Goal: Transaction & Acquisition: Purchase product/service

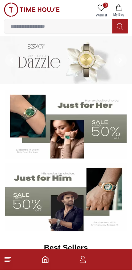
click at [82, 261] on icon "button" at bounding box center [83, 260] width 8 height 8
click at [85, 260] on icon "button" at bounding box center [83, 260] width 8 height 8
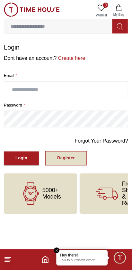
click at [67, 155] on div "Register" at bounding box center [66, 158] width 18 height 7
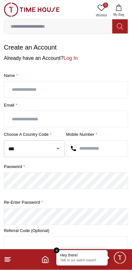
click at [20, 87] on input "text" at bounding box center [66, 90] width 124 height 16
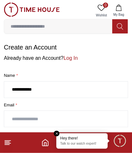
type input "**********"
click at [22, 119] on input "text" at bounding box center [66, 119] width 124 height 16
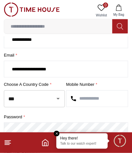
scroll to position [50, 0]
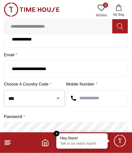
type input "**********"
click at [91, 98] on input "text" at bounding box center [97, 98] width 61 height 16
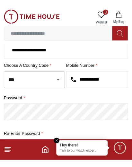
scroll to position [76, 0]
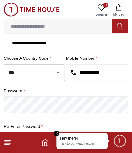
type input "**********"
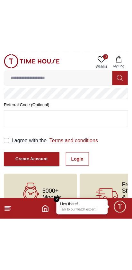
scroll to position [95, 0]
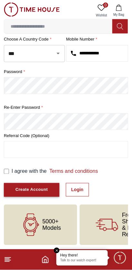
click at [23, 186] on div "Create Account" at bounding box center [31, 189] width 32 height 7
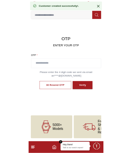
scroll to position [11, 0]
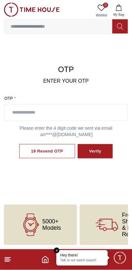
click at [30, 111] on input "text" at bounding box center [66, 112] width 123 height 16
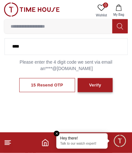
type input "****"
click at [102, 85] on button "Verify" at bounding box center [95, 85] width 35 height 14
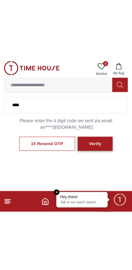
scroll to position [11, 0]
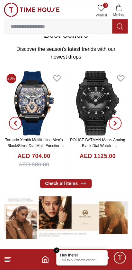
scroll to position [214, 0]
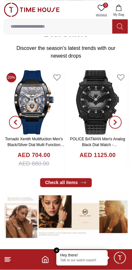
click at [34, 120] on img at bounding box center [34, 102] width 60 height 64
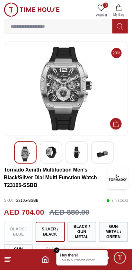
click at [52, 156] on img at bounding box center [51, 153] width 12 height 12
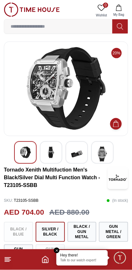
click at [106, 153] on img at bounding box center [103, 154] width 12 height 15
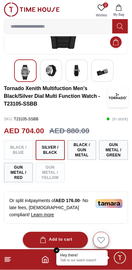
scroll to position [82, 0]
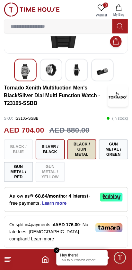
click at [83, 150] on button "Black / Gun Metal" at bounding box center [81, 149] width 29 height 20
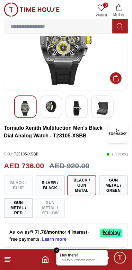
scroll to position [60, 0]
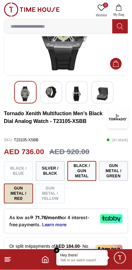
click at [19, 196] on button "Gun Metal / Red" at bounding box center [18, 194] width 29 height 20
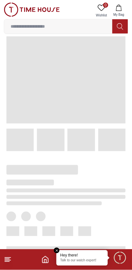
scroll to position [15, 0]
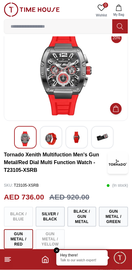
scroll to position [60, 0]
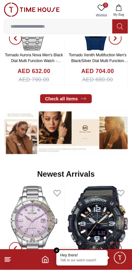
scroll to position [214, 0]
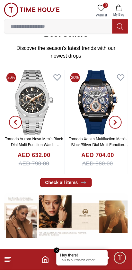
click at [118, 122] on span "button" at bounding box center [115, 122] width 13 height 13
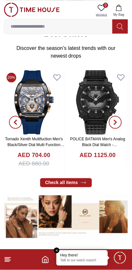
click at [116, 123] on icon "button" at bounding box center [115, 122] width 5 height 5
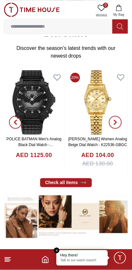
click at [116, 122] on icon "button" at bounding box center [115, 122] width 2 height 4
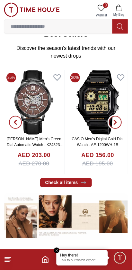
click at [116, 127] on span "button" at bounding box center [115, 122] width 13 height 13
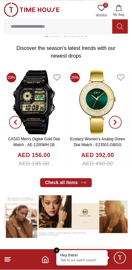
click at [117, 126] on span "button" at bounding box center [115, 122] width 13 height 13
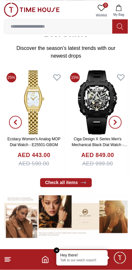
click at [118, 123] on span "button" at bounding box center [115, 122] width 13 height 13
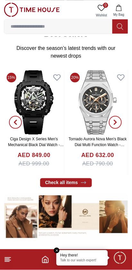
click at [116, 123] on icon "button" at bounding box center [115, 122] width 2 height 4
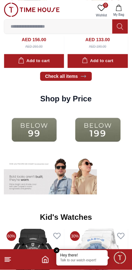
scroll to position [832, 0]
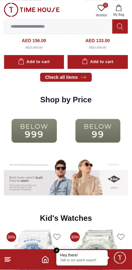
click at [18, 134] on img at bounding box center [34, 130] width 61 height 39
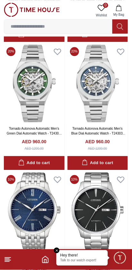
scroll to position [790, 0]
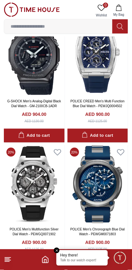
scroll to position [1842, 0]
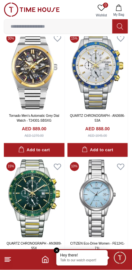
scroll to position [2467, 0]
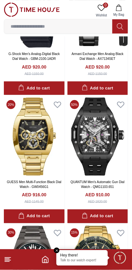
scroll to position [1505, 0]
click at [106, 152] on img at bounding box center [97, 136] width 61 height 78
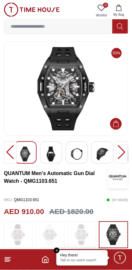
click at [47, 159] on img at bounding box center [51, 154] width 12 height 15
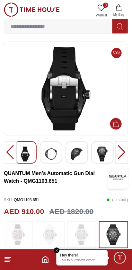
click at [59, 151] on div at bounding box center [51, 152] width 22 height 22
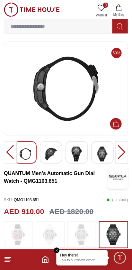
click at [83, 156] on div at bounding box center [77, 152] width 22 height 22
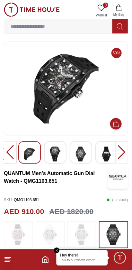
click at [60, 153] on img at bounding box center [55, 154] width 12 height 15
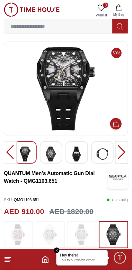
click at [79, 155] on img at bounding box center [77, 154] width 12 height 15
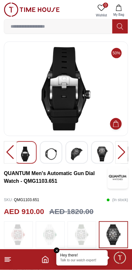
click at [57, 152] on div at bounding box center [51, 152] width 22 height 22
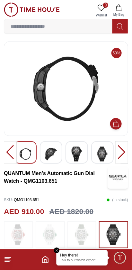
scroll to position [0, 0]
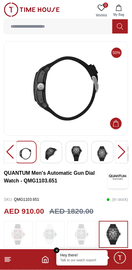
click at [106, 161] on div at bounding box center [102, 152] width 22 height 22
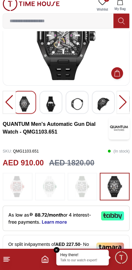
scroll to position [48, 0]
